Goal: Transaction & Acquisition: Purchase product/service

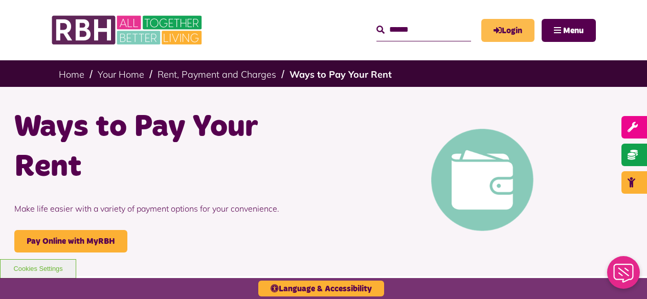
click at [509, 31] on link "Login" at bounding box center [507, 30] width 53 height 23
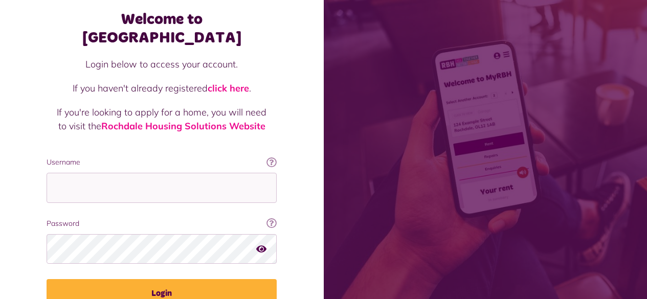
scroll to position [94, 0]
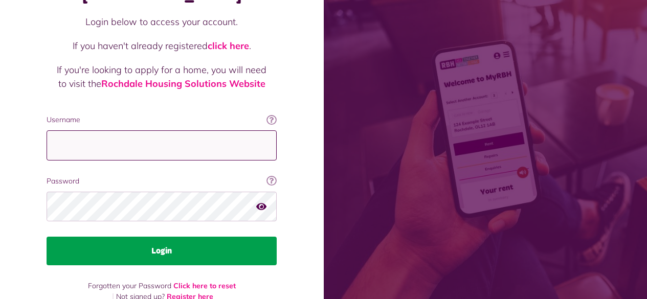
type input "**********"
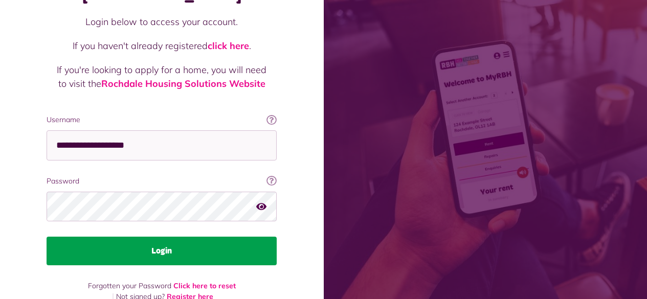
click at [169, 237] on button "Login" at bounding box center [162, 251] width 230 height 29
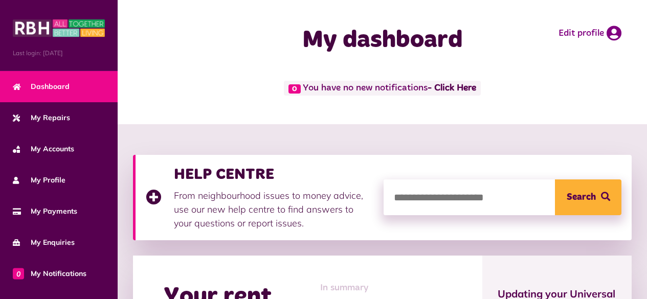
scroll to position [153, 0]
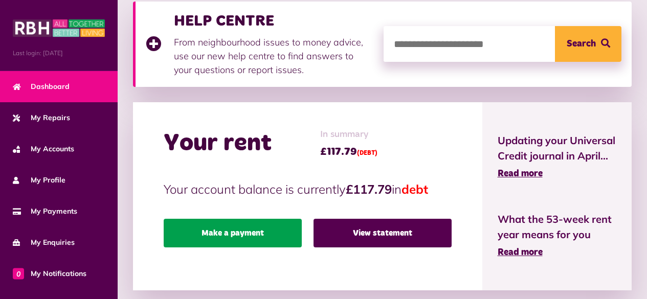
click at [251, 230] on link "Make a payment" at bounding box center [233, 233] width 138 height 29
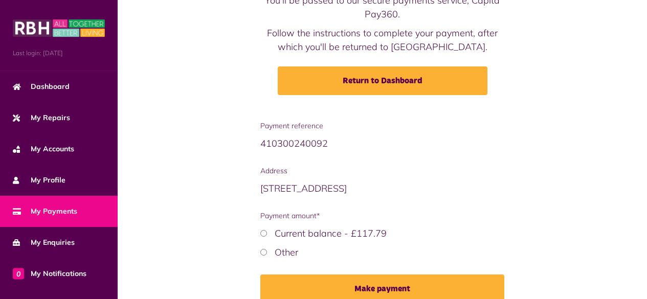
scroll to position [152, 0]
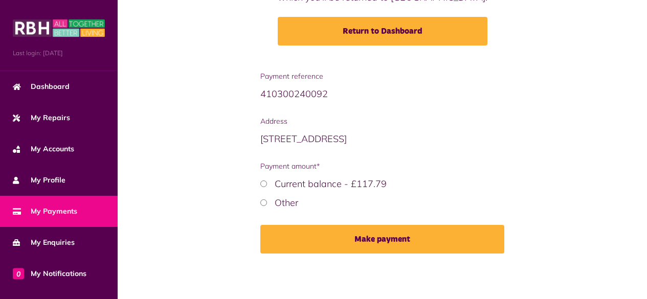
click at [358, 242] on button "Make payment" at bounding box center [382, 239] width 244 height 29
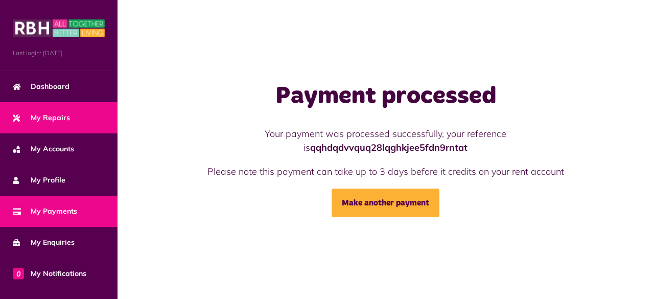
click at [59, 117] on span "My Repairs" at bounding box center [41, 117] width 57 height 11
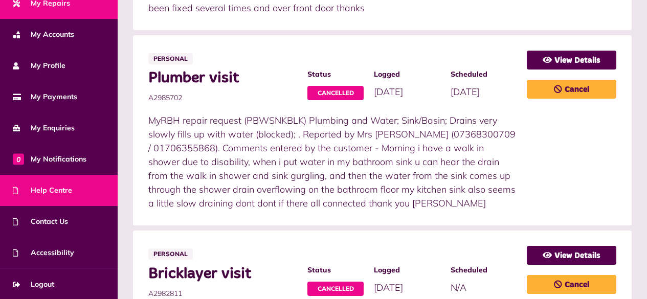
scroll to position [562, 0]
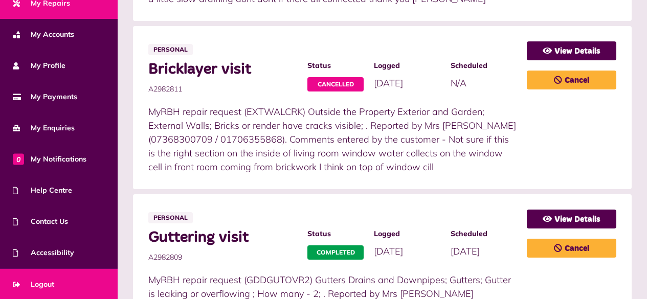
click at [39, 283] on span "Logout" at bounding box center [33, 284] width 41 height 11
